Goal: Task Accomplishment & Management: Complete application form

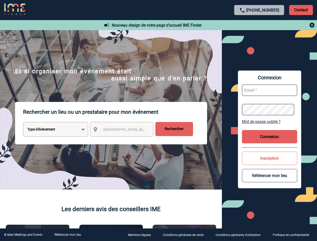
click at [158, 120] on p "Rechercher un lieu ou un prestataire pour mon événement" at bounding box center [115, 112] width 184 height 20
click at [301, 10] on p "Contact" at bounding box center [301, 10] width 24 height 10
click at [259, 25] on div at bounding box center [259, 25] width 112 height 6
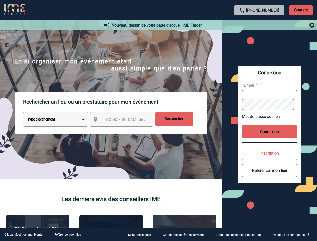
click at [126, 130] on div at bounding box center [137, 104] width 275 height 209
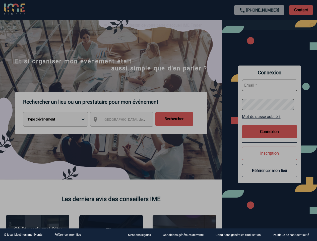
click at [269, 121] on div at bounding box center [158, 120] width 317 height 241
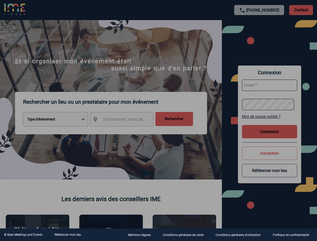
click at [269, 136] on div at bounding box center [158, 120] width 317 height 241
click at [269, 158] on div at bounding box center [158, 120] width 317 height 241
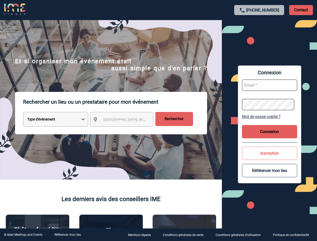
click at [269, 175] on button "Référencer mon lieu" at bounding box center [269, 170] width 55 height 13
click at [67, 234] on link "Référencer mon lieu" at bounding box center [67, 235] width 27 height 4
